Goal: Information Seeking & Learning: Find specific page/section

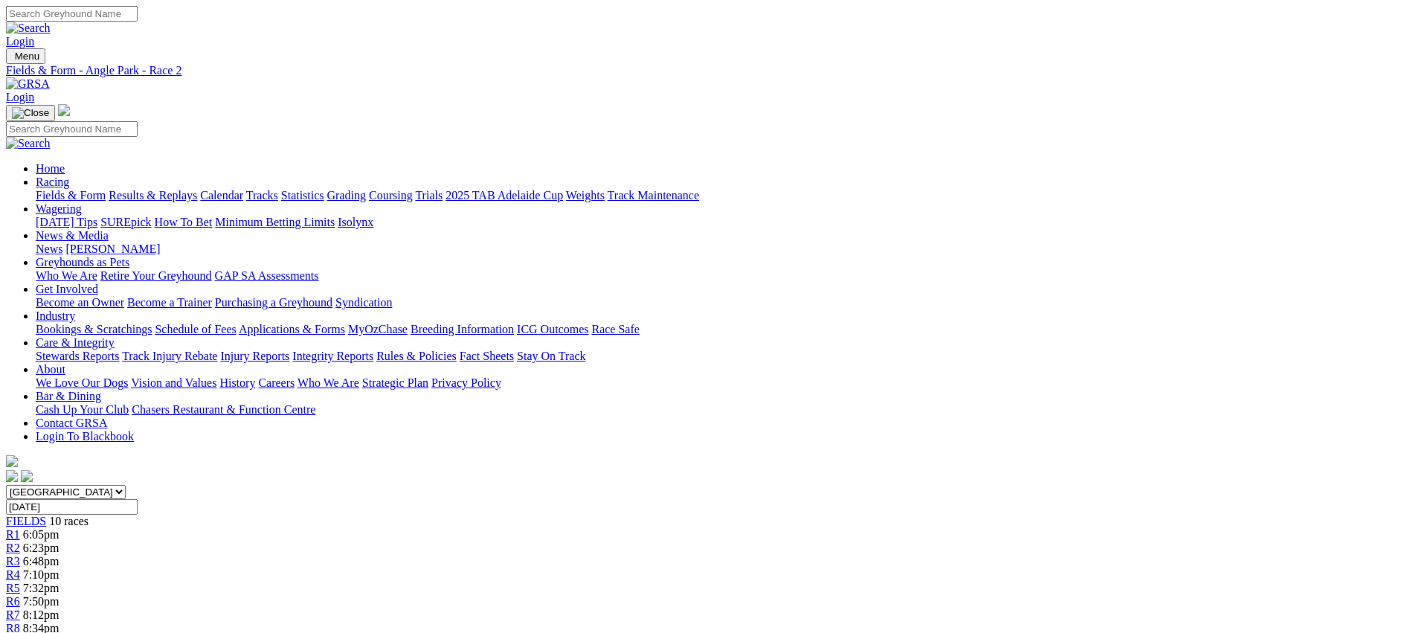
click at [106, 189] on link "Fields & Form" at bounding box center [71, 195] width 70 height 13
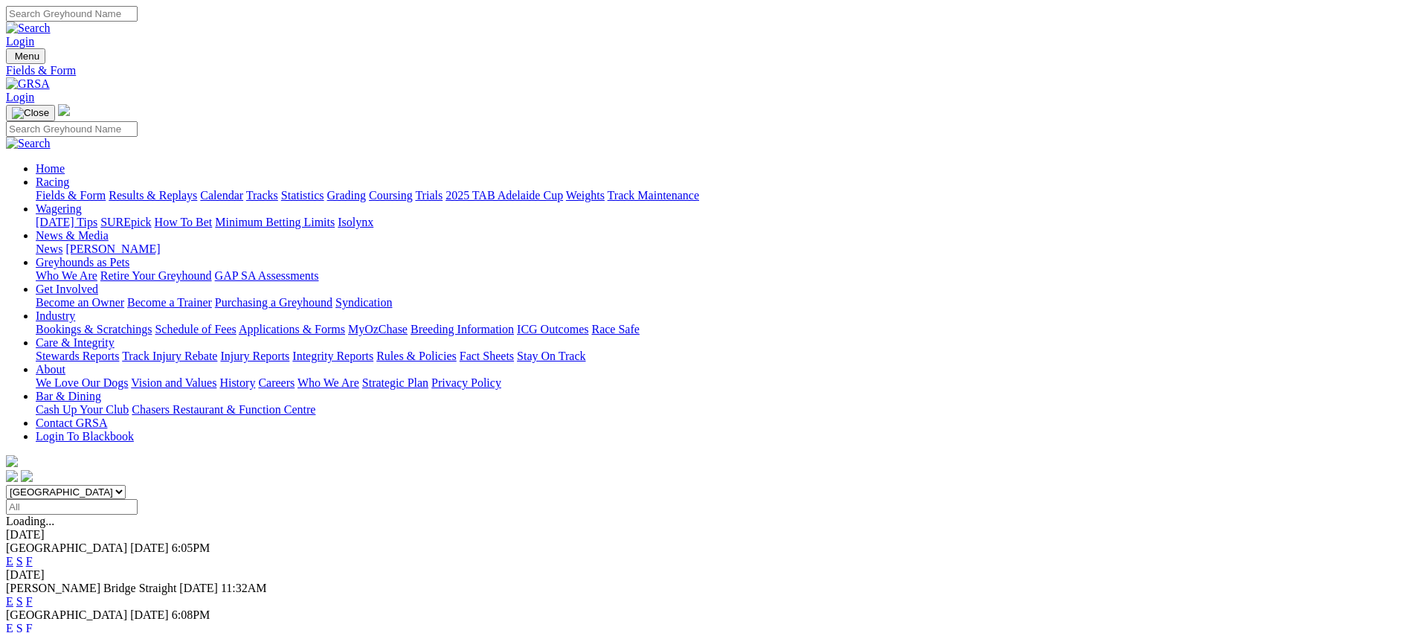
scroll to position [257, 0]
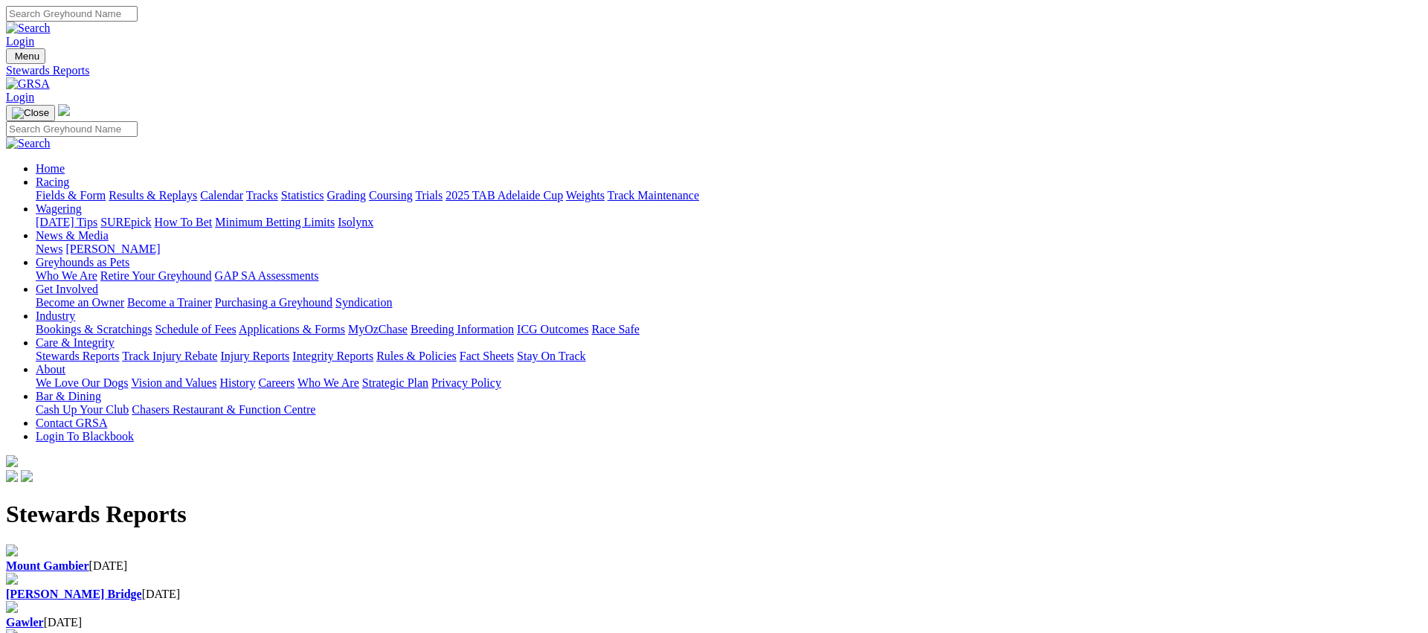
click at [142, 588] on b "Murray Bridge" at bounding box center [74, 594] width 136 height 13
click at [135, 559] on b "[GEOGRAPHIC_DATA]" at bounding box center [70, 565] width 129 height 13
